Goal: Transaction & Acquisition: Purchase product/service

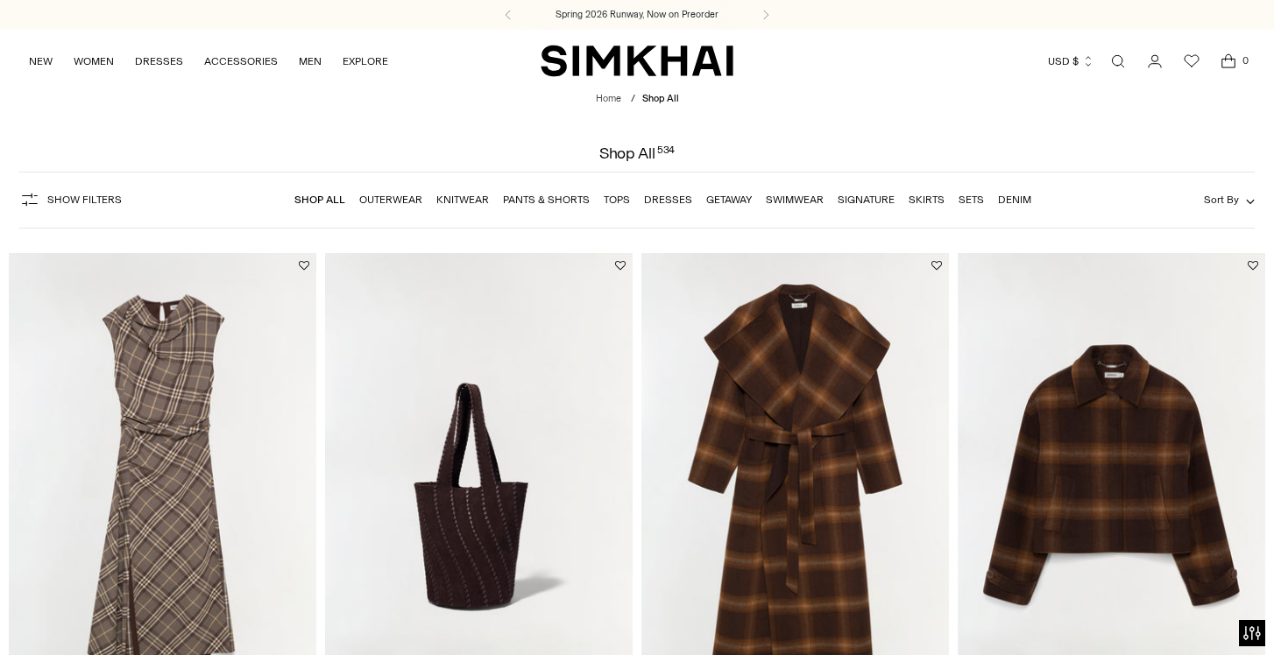
click at [78, 195] on span "Show Filters" at bounding box center [84, 200] width 74 height 12
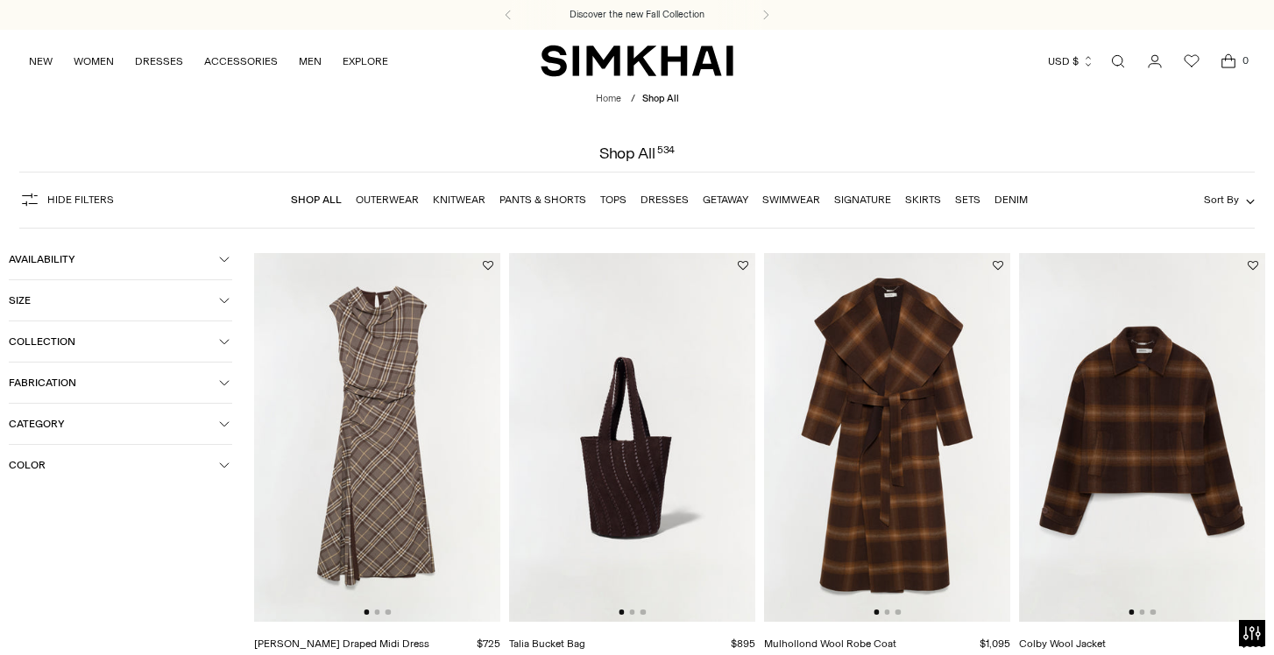
click at [313, 194] on link "Shop All" at bounding box center [316, 200] width 51 height 12
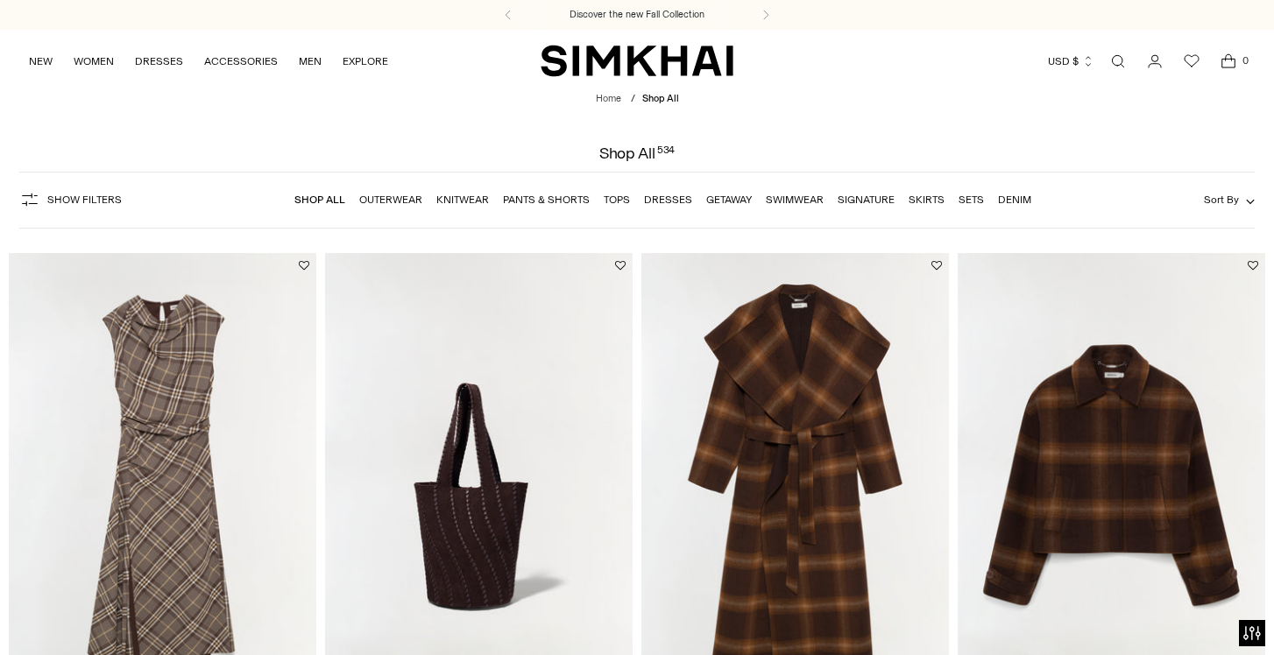
click at [103, 202] on span "Show Filters" at bounding box center [84, 200] width 74 height 12
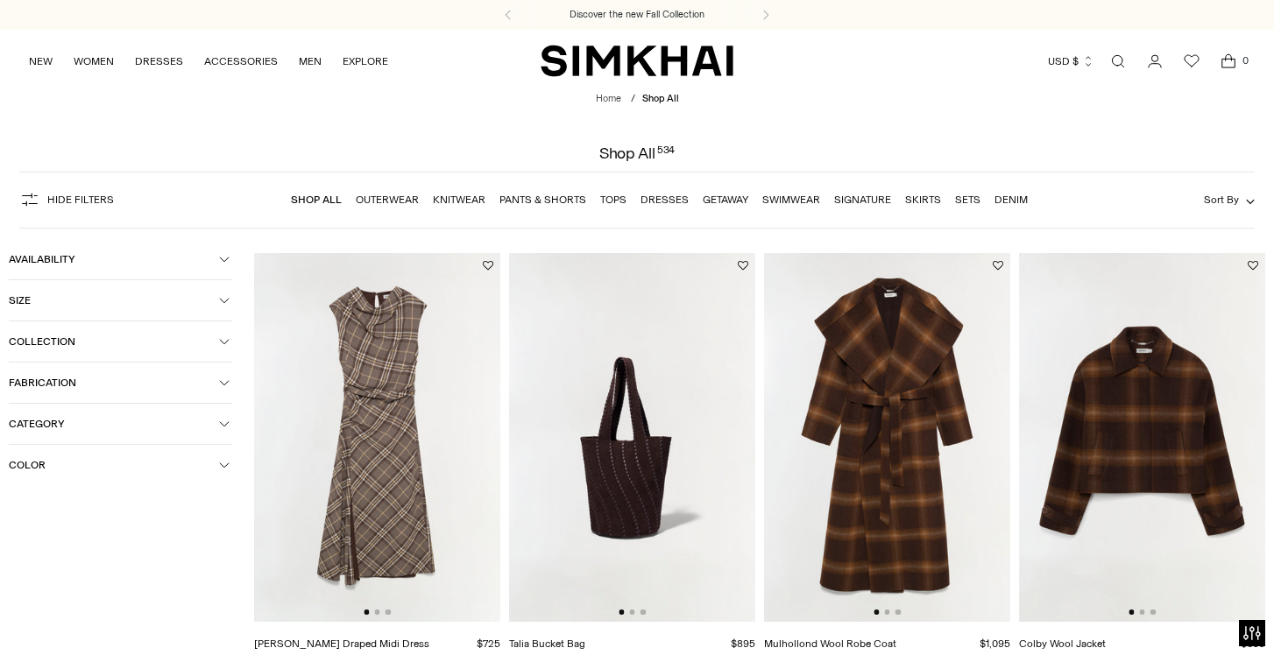
click at [126, 471] on span "Color" at bounding box center [114, 465] width 210 height 12
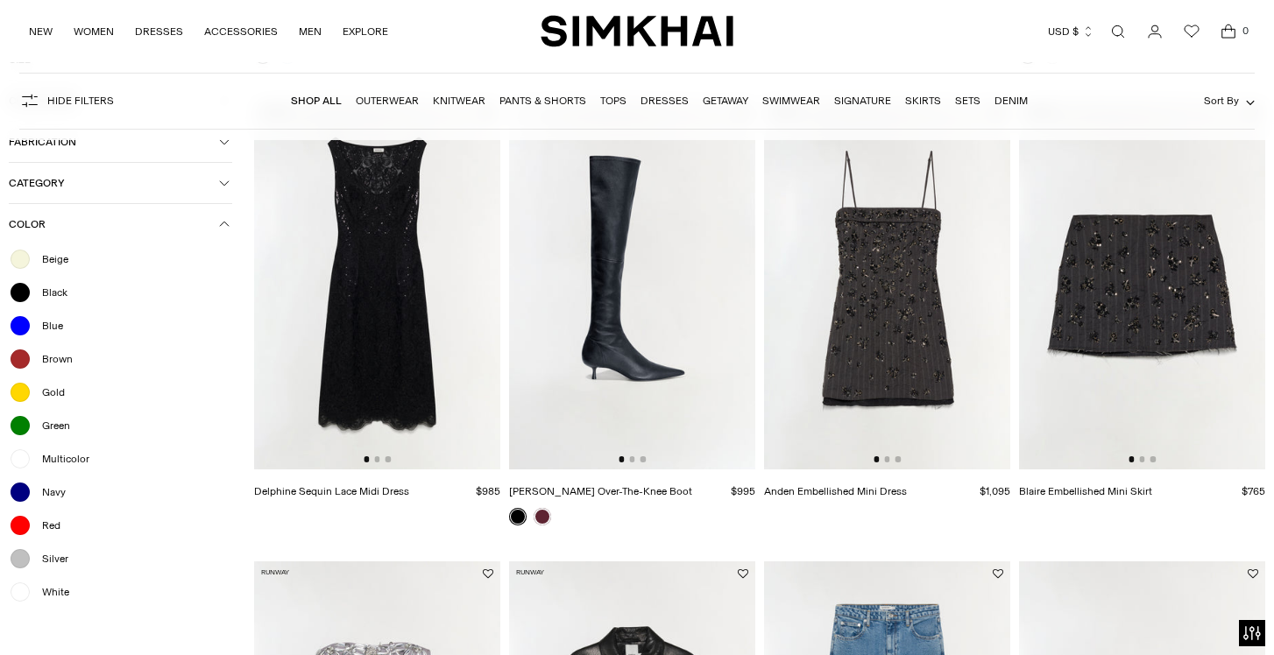
scroll to position [621, 0]
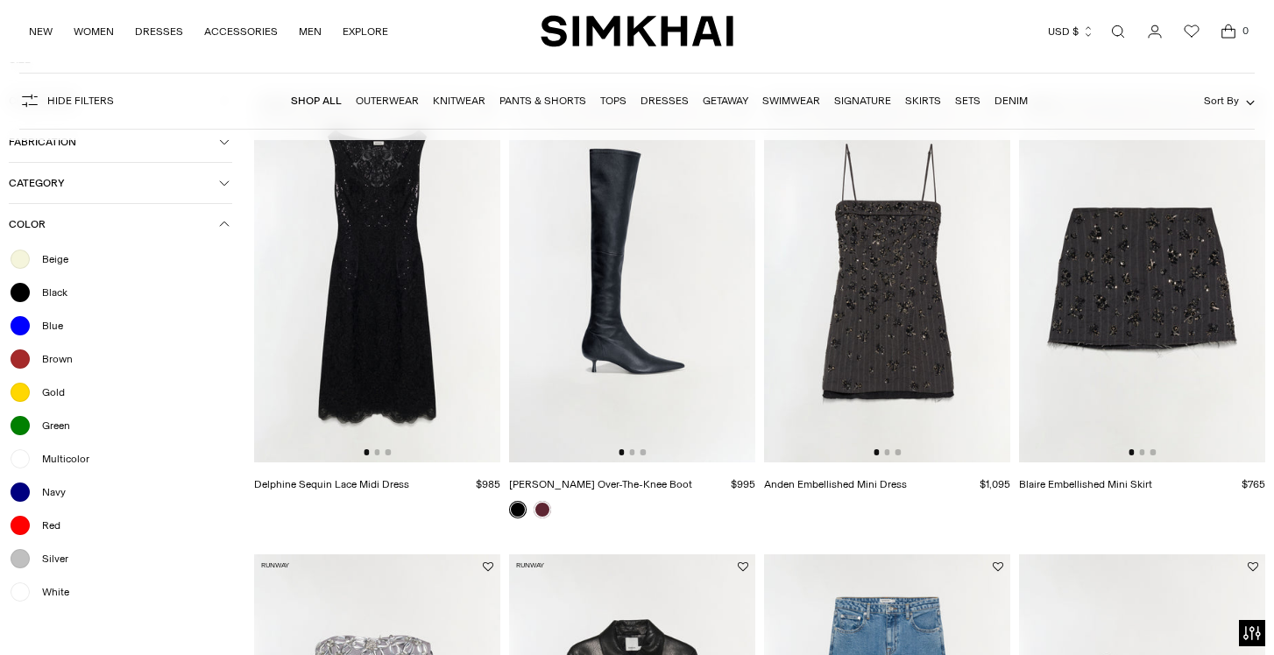
click at [20, 595] on div at bounding box center [20, 592] width 23 height 23
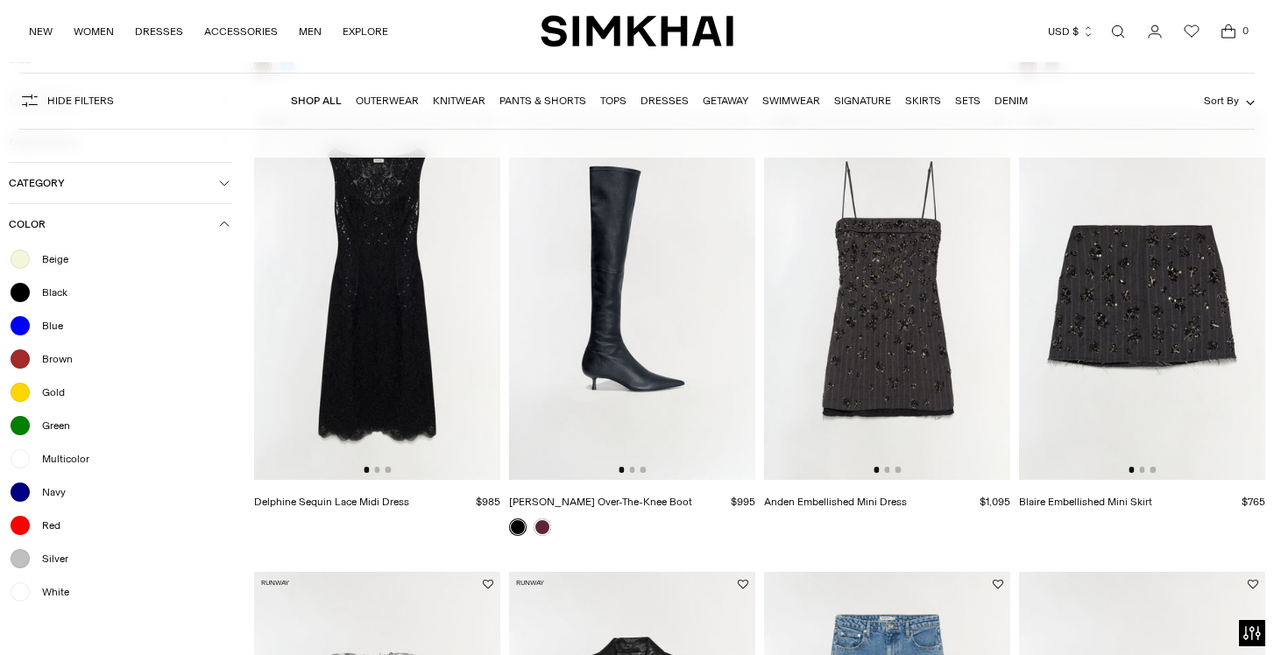
scroll to position [639, 0]
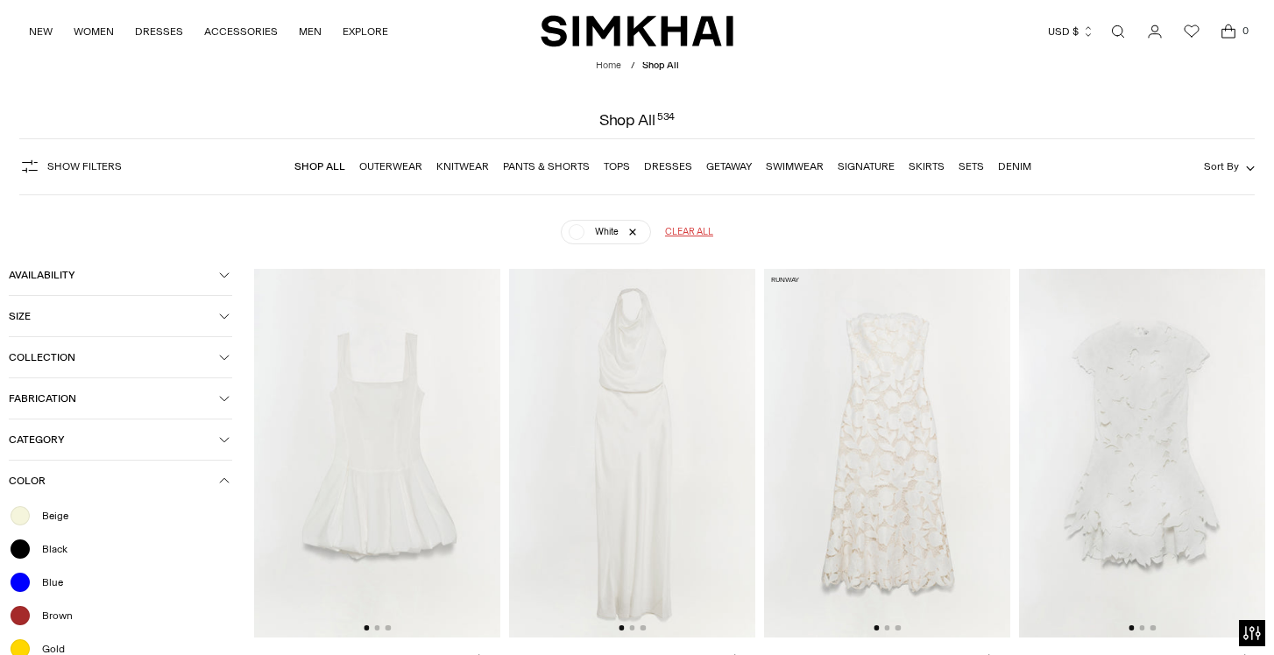
scroll to position [134, 0]
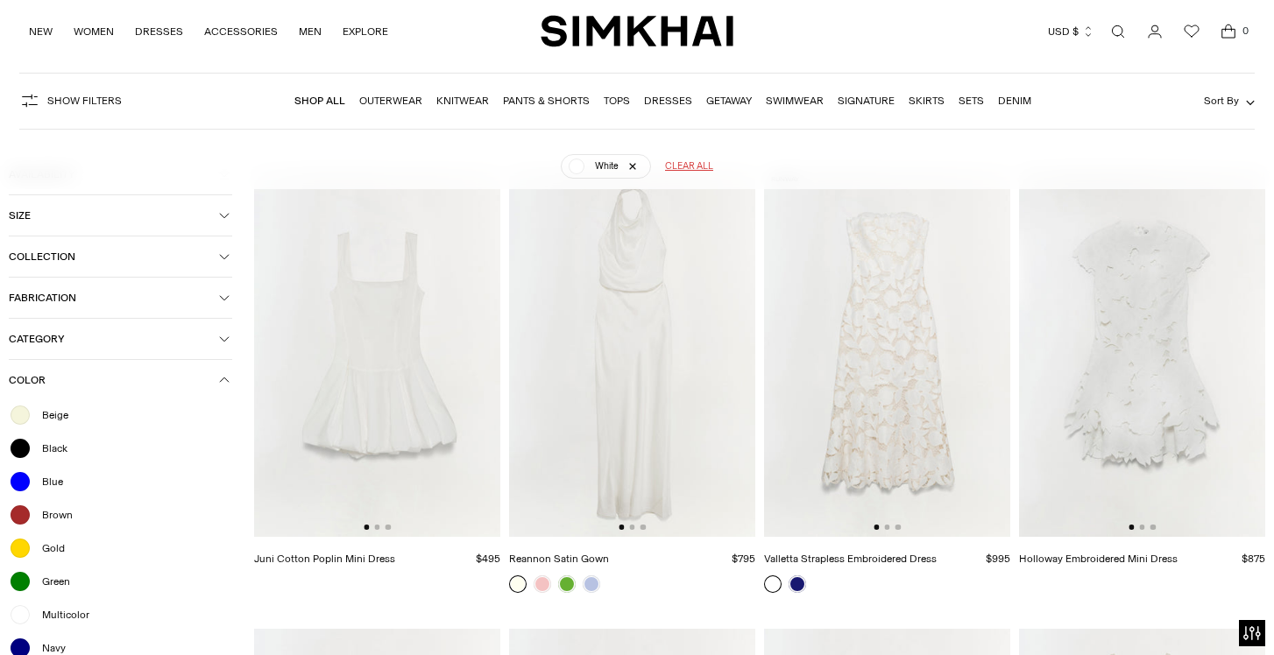
click at [365, 352] on img at bounding box center [377, 353] width 246 height 370
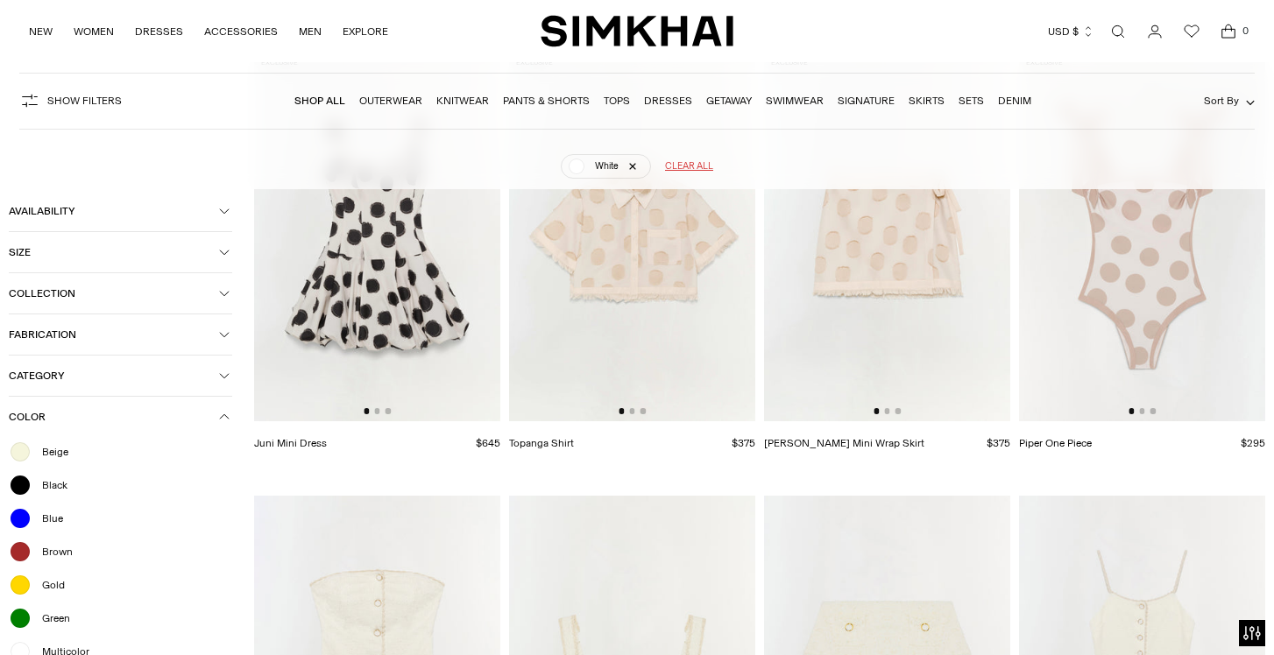
scroll to position [1489, 0]
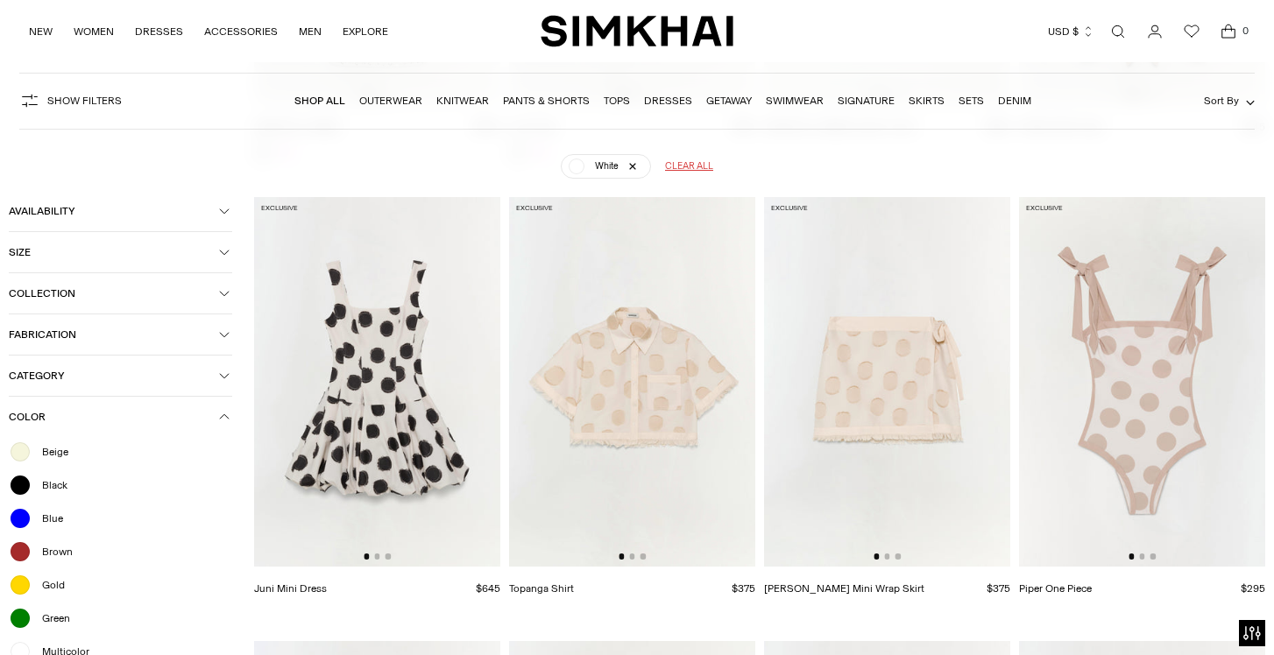
click at [381, 337] on img at bounding box center [377, 382] width 246 height 370
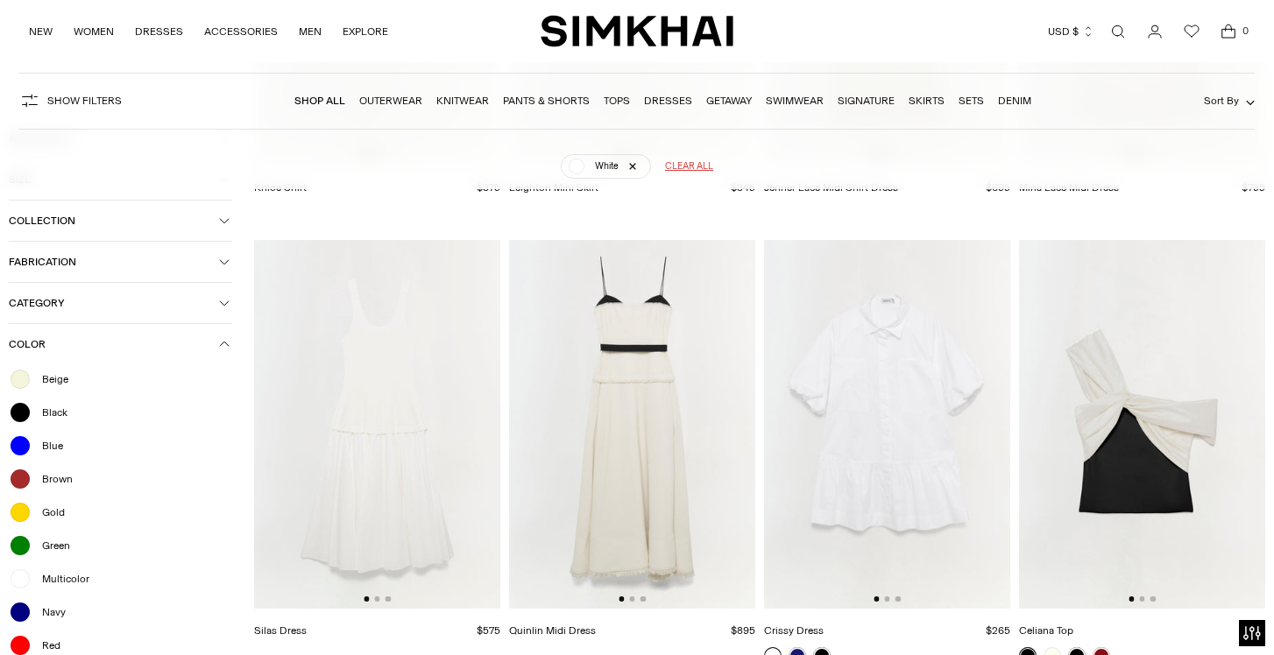
scroll to position [2817, 0]
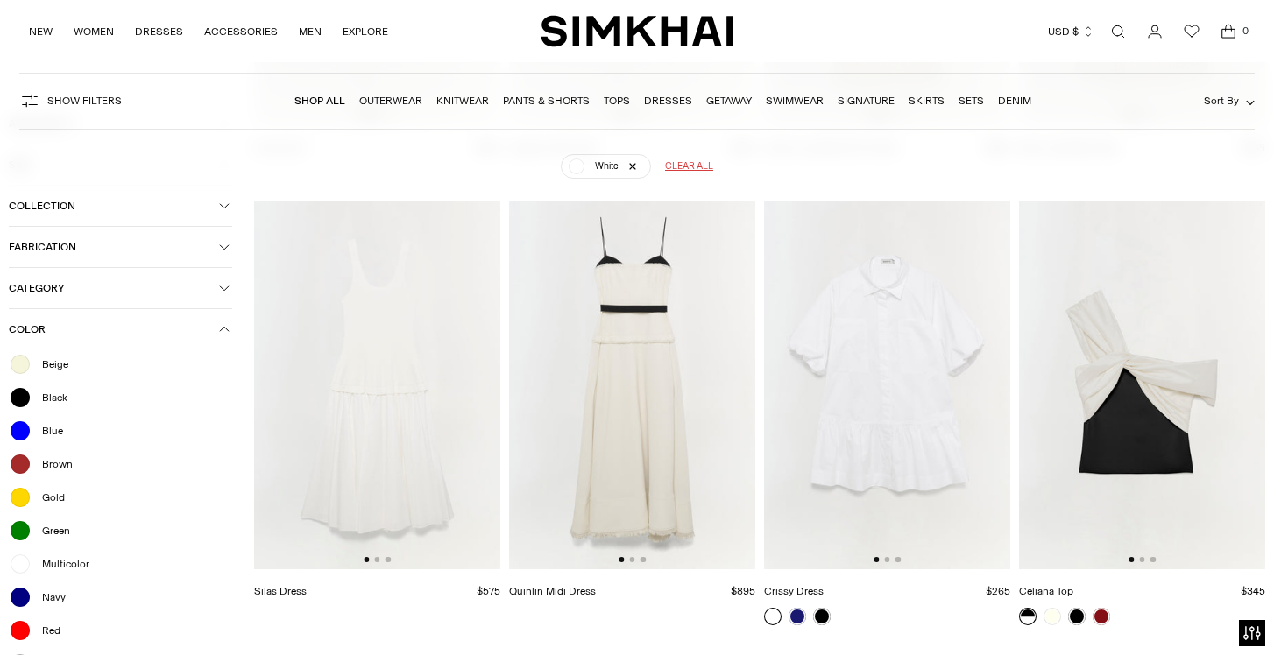
click at [643, 355] on img at bounding box center [632, 386] width 246 height 370
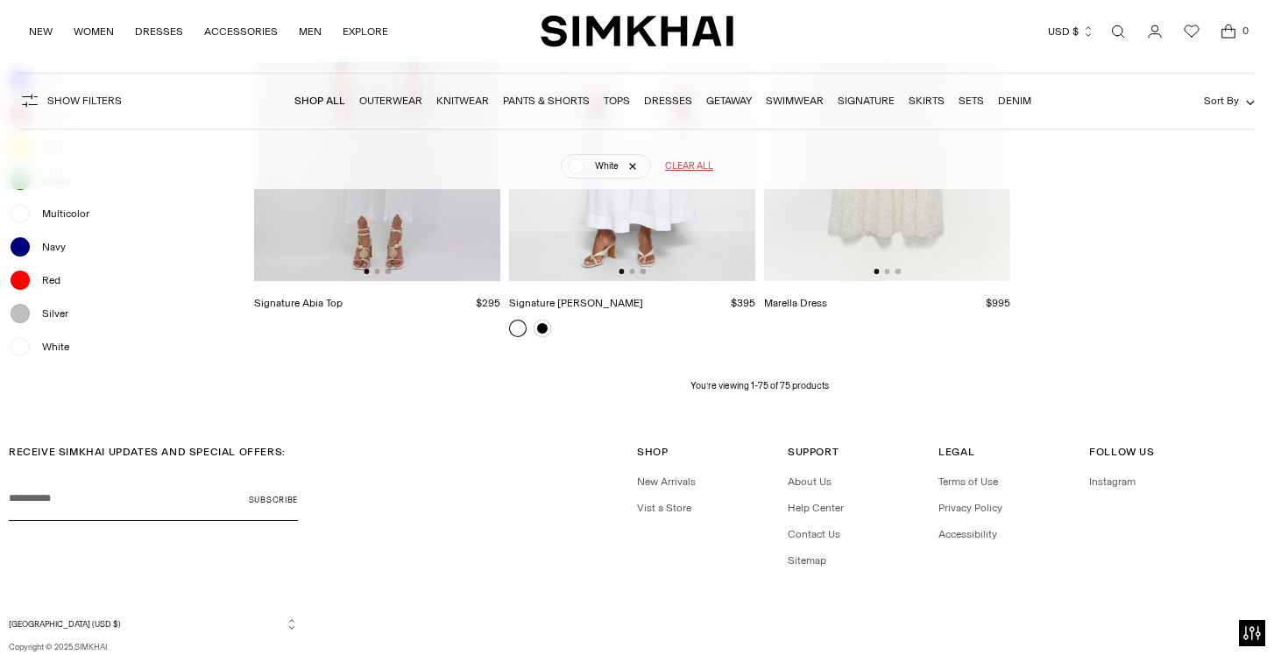
scroll to position [8697, 0]
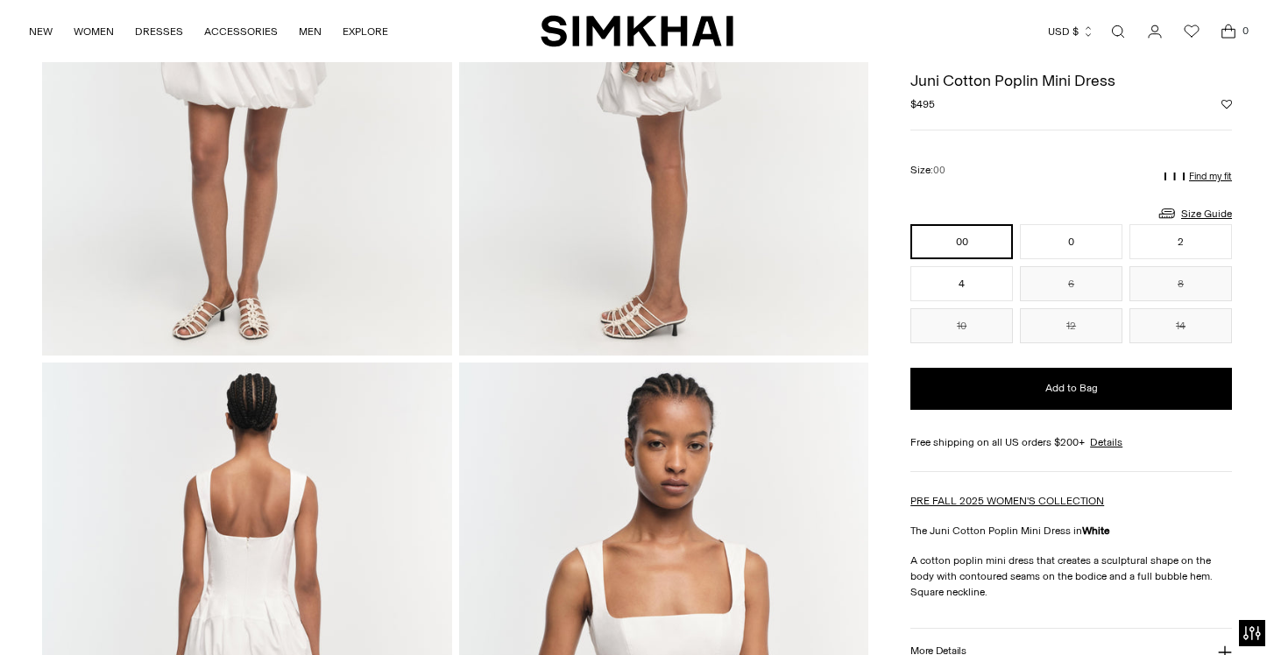
scroll to position [372, 0]
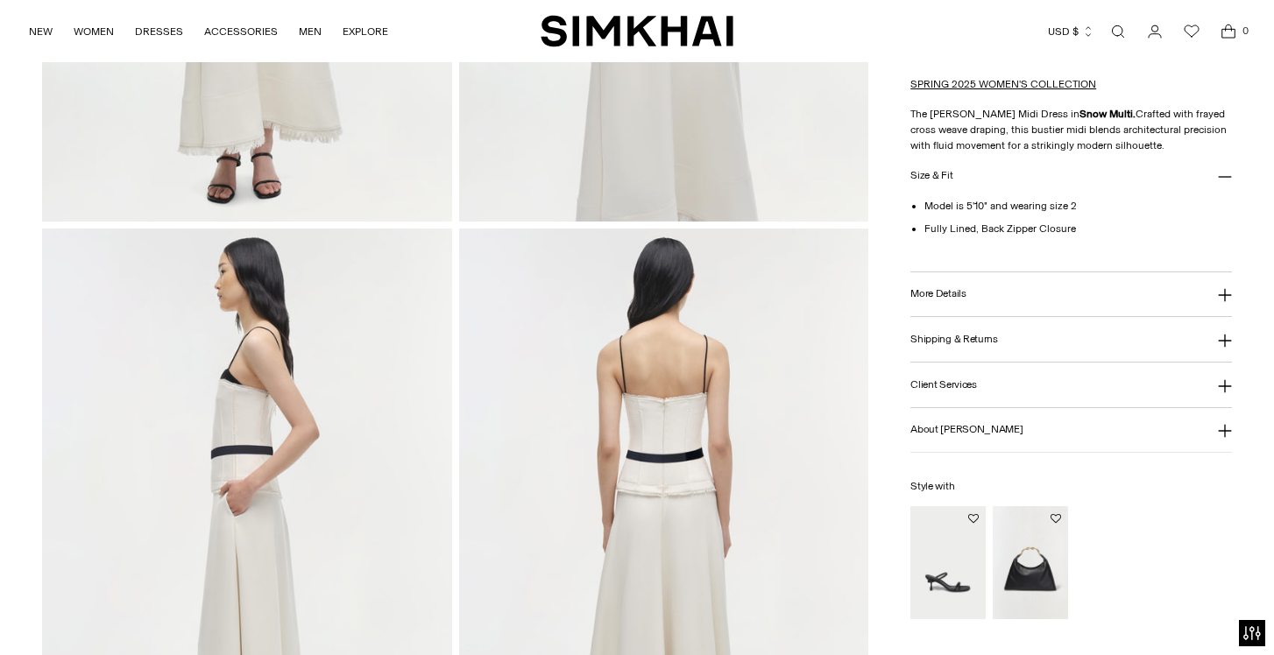
scroll to position [537, 0]
